Goal: Find specific fact: Find contact information

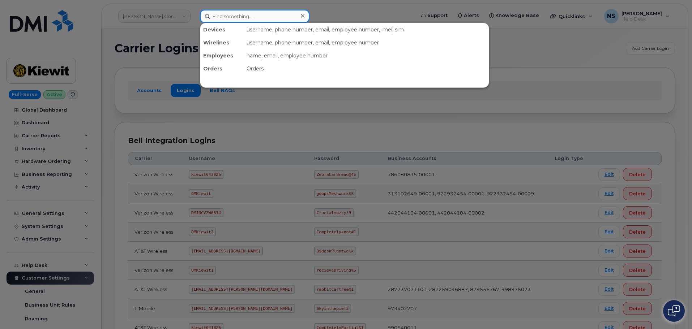
click at [215, 15] on input at bounding box center [255, 16] width 110 height 13
paste input "9564046043"
type input "9564046043"
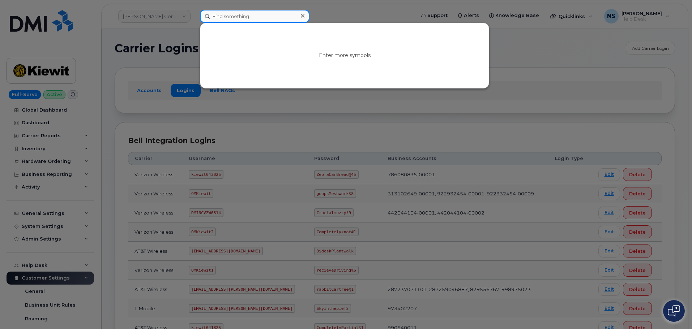
paste input "9564046043"
type input "9564046043"
paste input "9564046043"
type input "9564046043"
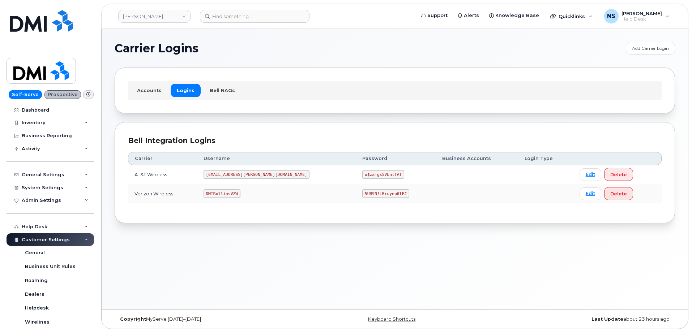
click at [234, 172] on code "[EMAIL_ADDRESS][PERSON_NAME][DOMAIN_NAME]" at bounding box center [257, 174] width 106 height 9
copy code "[EMAIL_ADDRESS][PERSON_NAME][DOMAIN_NAME]"
click at [356, 168] on td "u$za!gx5VbntTAf" at bounding box center [396, 174] width 80 height 19
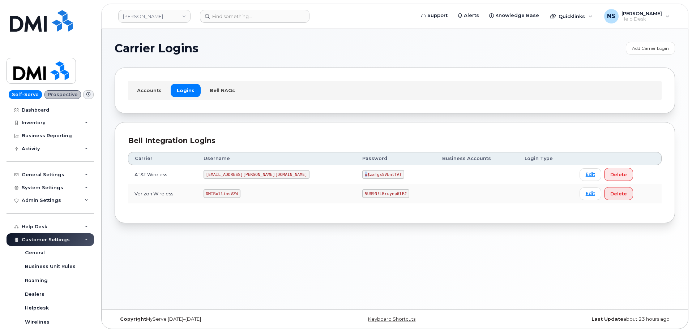
drag, startPoint x: 329, startPoint y: 168, endPoint x: 329, endPoint y: 173, distance: 4.8
click at [356, 170] on td "u$za!gx5VbntTAf" at bounding box center [396, 174] width 80 height 19
click at [362, 173] on code "u$za!gx5VbntTAf" at bounding box center [383, 174] width 42 height 9
click at [362, 172] on code "u$za!gx5VbntTAf" at bounding box center [383, 174] width 42 height 9
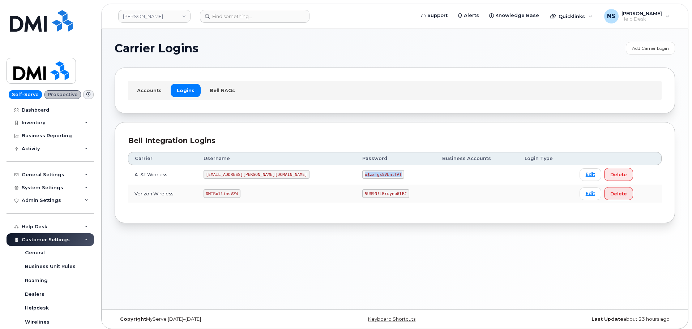
copy code "u$za!gx5VbntTAf"
click at [239, 179] on code "[EMAIL_ADDRESS][PERSON_NAME][DOMAIN_NAME]" at bounding box center [257, 174] width 106 height 9
click at [239, 178] on code "[EMAIL_ADDRESS][PERSON_NAME][DOMAIN_NAME]" at bounding box center [257, 174] width 106 height 9
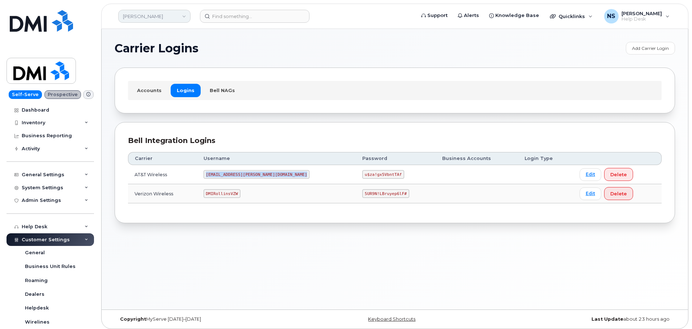
copy code "[EMAIL_ADDRESS][PERSON_NAME][DOMAIN_NAME]"
click at [356, 169] on td "u$za!gx5VbntTAf" at bounding box center [396, 174] width 80 height 19
click at [356, 170] on td "u$za!gx5VbntTAf" at bounding box center [396, 174] width 80 height 19
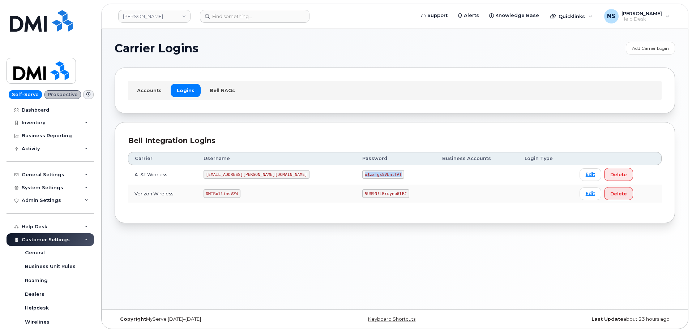
click at [356, 170] on td "u$za!gx5VbntTAf" at bounding box center [396, 174] width 80 height 19
